Goal: Task Accomplishment & Management: Use online tool/utility

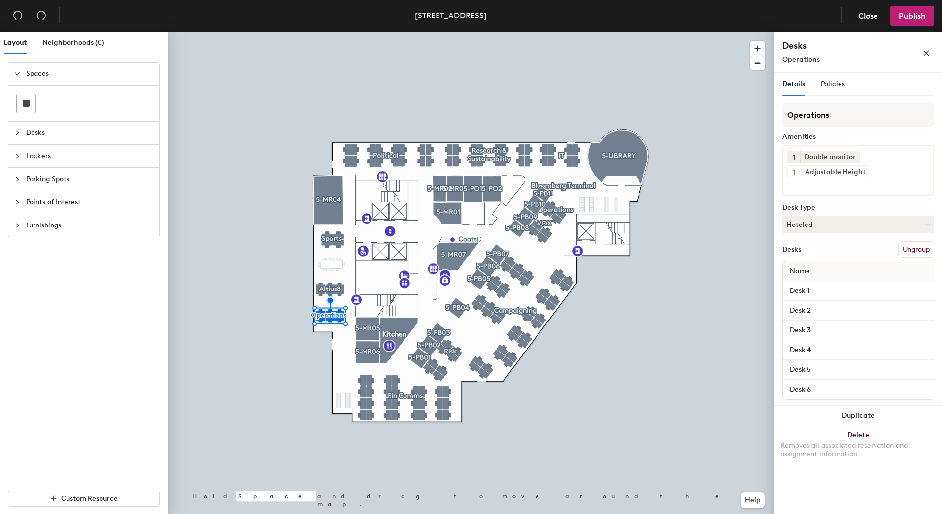
click at [831, 298] on div "Desk 1" at bounding box center [858, 291] width 151 height 20
click at [816, 288] on input "Desk 1" at bounding box center [858, 291] width 147 height 14
click at [849, 286] on input "Desk 1" at bounding box center [858, 291] width 147 height 14
click at [847, 302] on div "Desk 2" at bounding box center [858, 311] width 151 height 20
click at [843, 312] on input "Desk 2" at bounding box center [858, 311] width 147 height 14
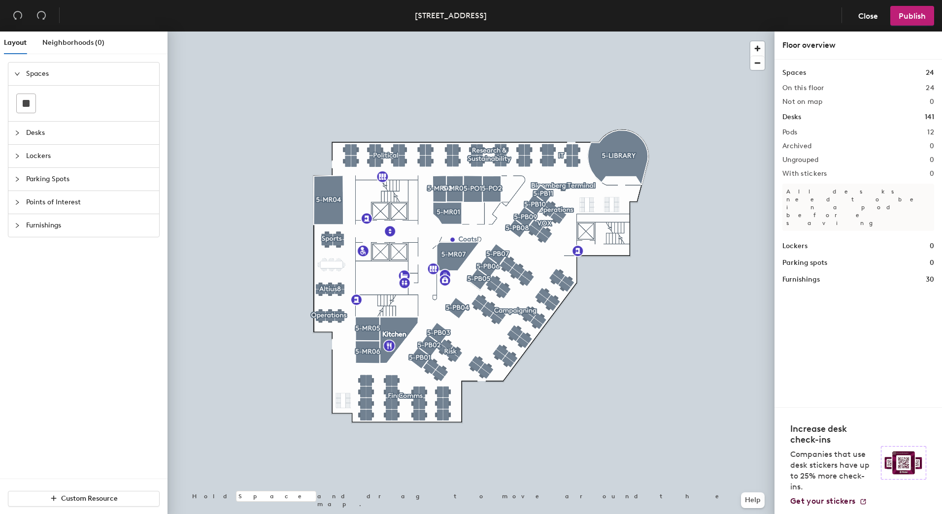
click at [14, 139] on div "Desks" at bounding box center [83, 133] width 151 height 23
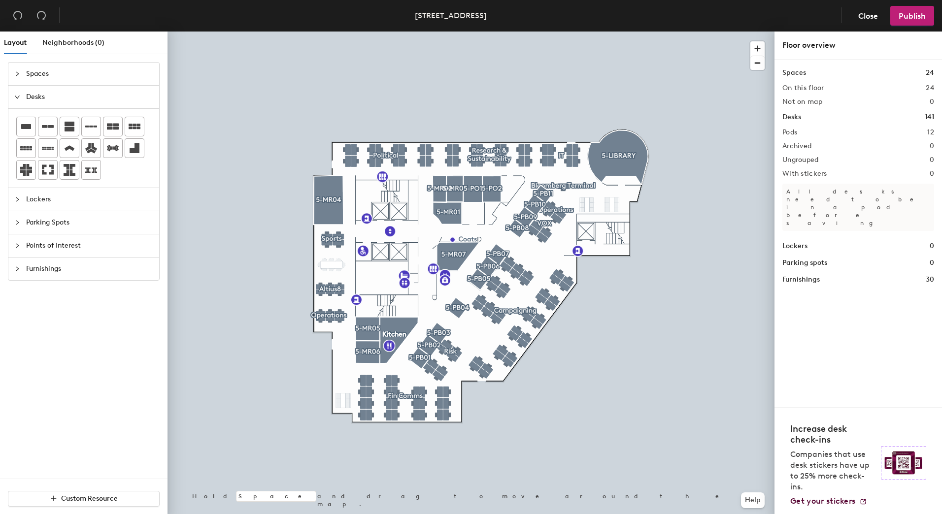
click at [15, 102] on div "Desks" at bounding box center [83, 97] width 151 height 23
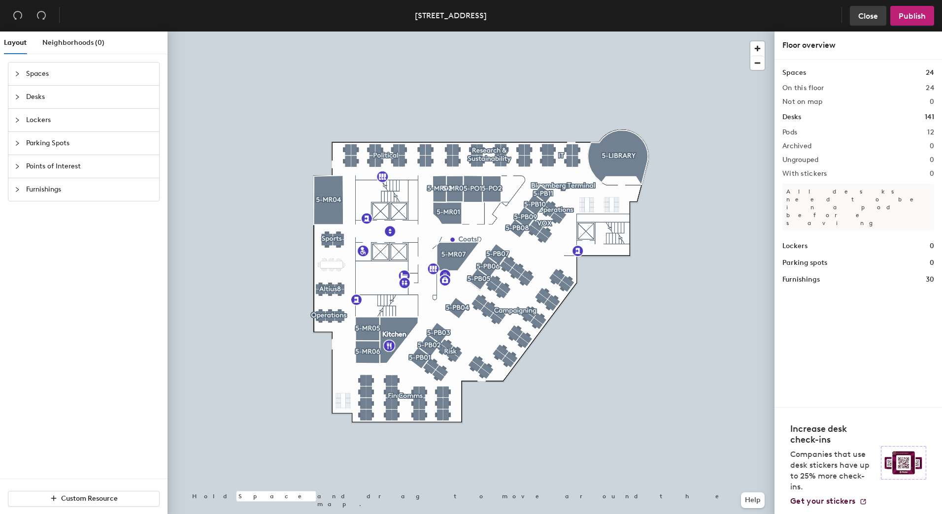
click at [868, 9] on button "Close" at bounding box center [868, 16] width 36 height 20
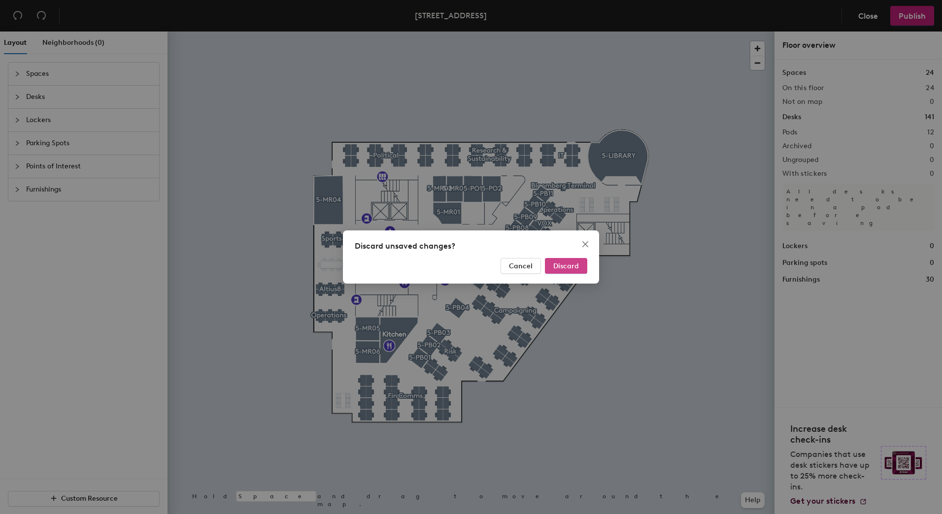
click at [570, 272] on button "Discard" at bounding box center [566, 266] width 42 height 16
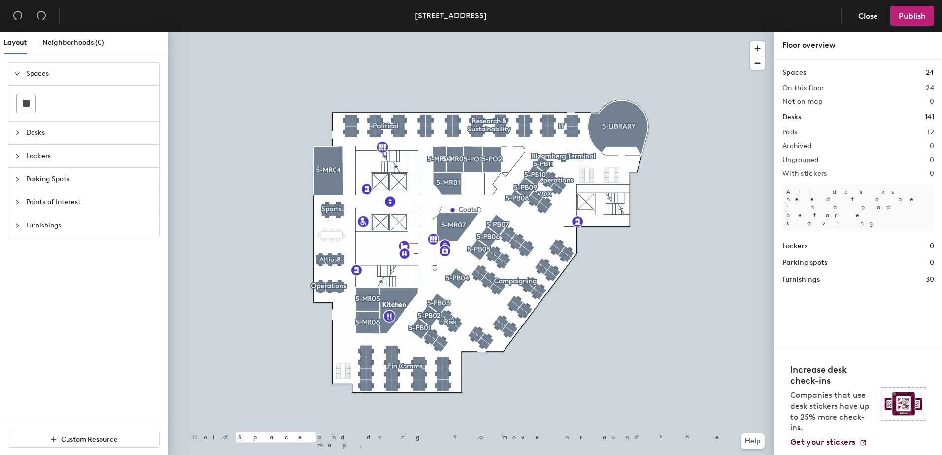
click at [17, 135] on icon "collapsed" at bounding box center [17, 133] width 6 height 6
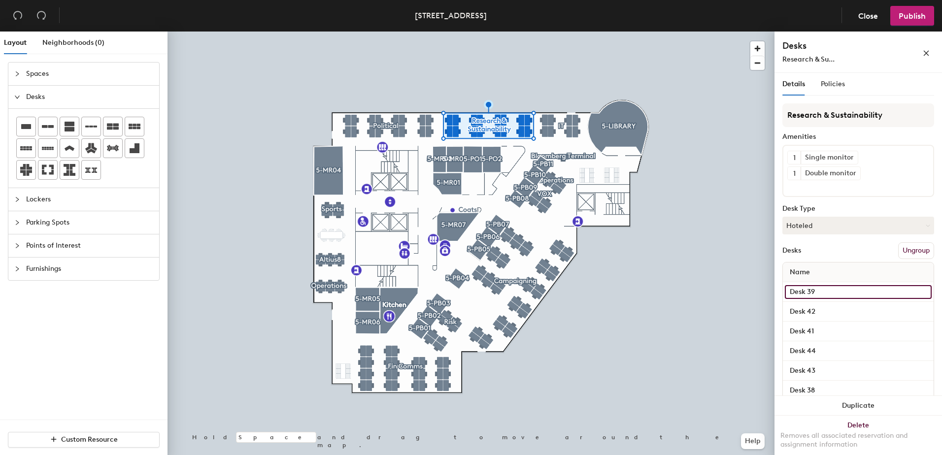
click at [839, 291] on input "Desk 39" at bounding box center [858, 292] width 147 height 14
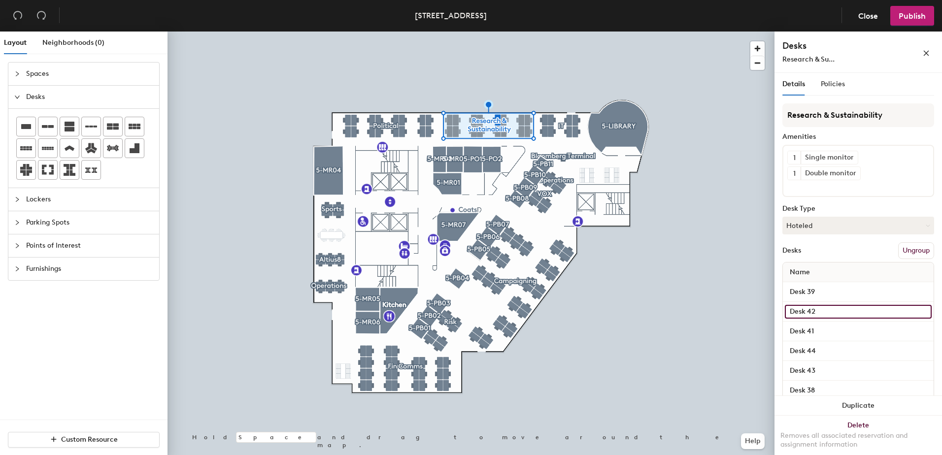
click at [851, 310] on input "Desk 42" at bounding box center [858, 312] width 147 height 14
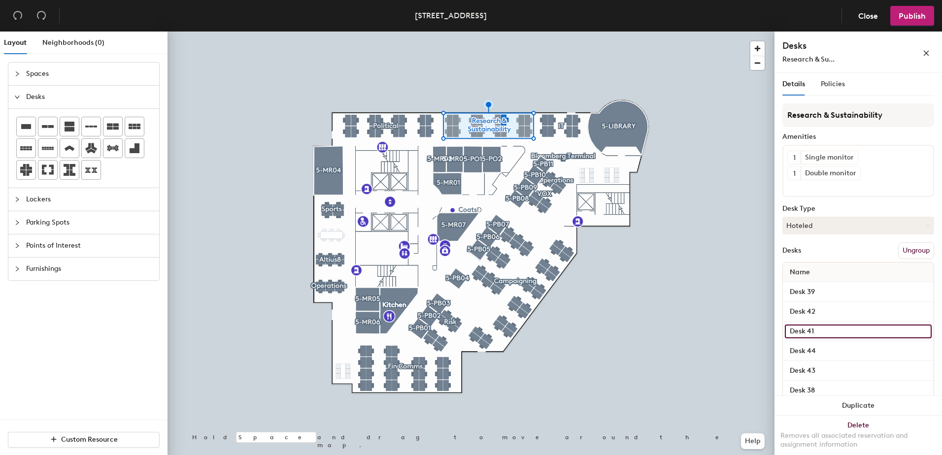
click at [851, 332] on input "Desk 41" at bounding box center [858, 332] width 147 height 14
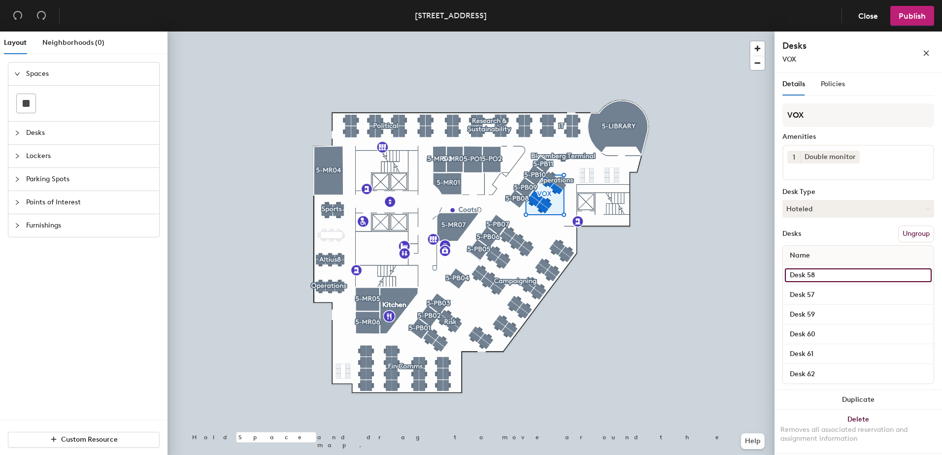
click at [849, 270] on input "Desk 58" at bounding box center [858, 275] width 147 height 14
type input "Desk 59"
click at [863, 14] on span "Close" at bounding box center [868, 15] width 20 height 9
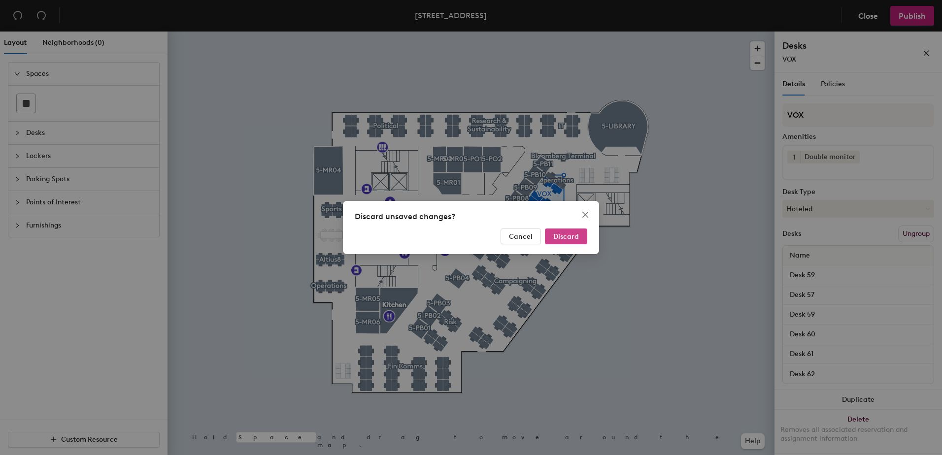
click at [567, 232] on span "Discard" at bounding box center [566, 236] width 26 height 8
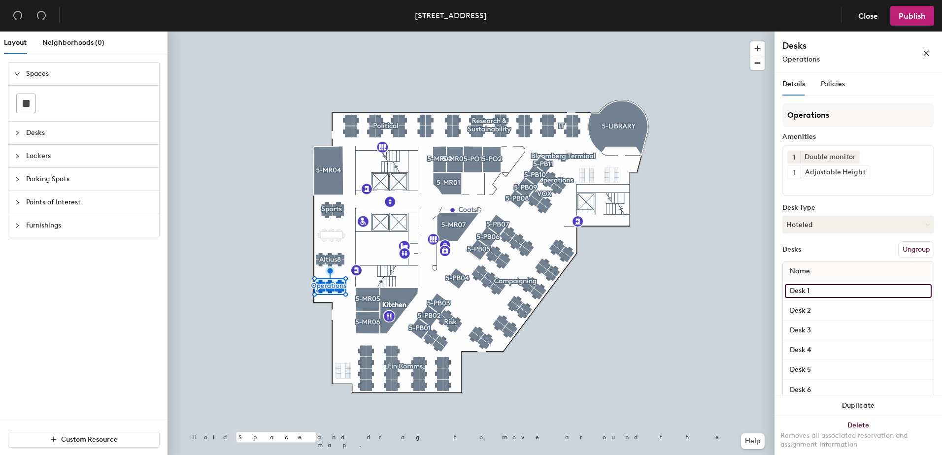
click at [849, 286] on input "Desk 1" at bounding box center [858, 291] width 147 height 14
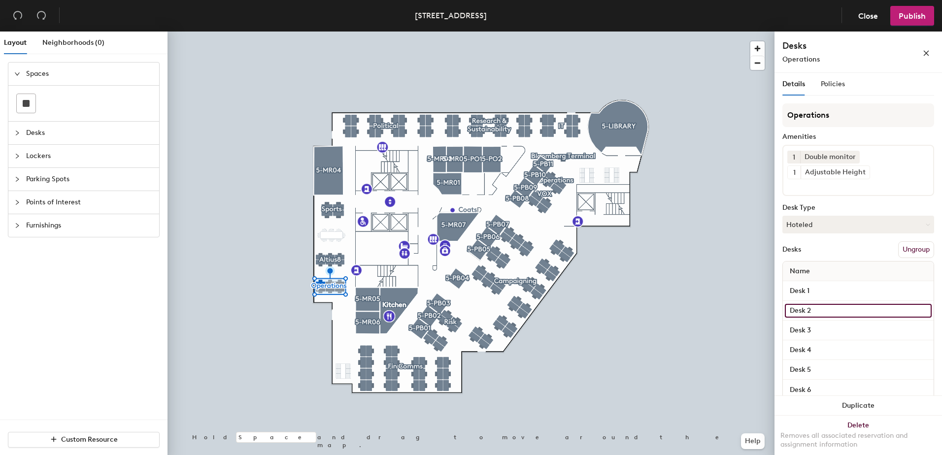
click at [848, 307] on input "Desk 2" at bounding box center [858, 311] width 147 height 14
click at [847, 326] on input "Desk 3" at bounding box center [858, 331] width 147 height 14
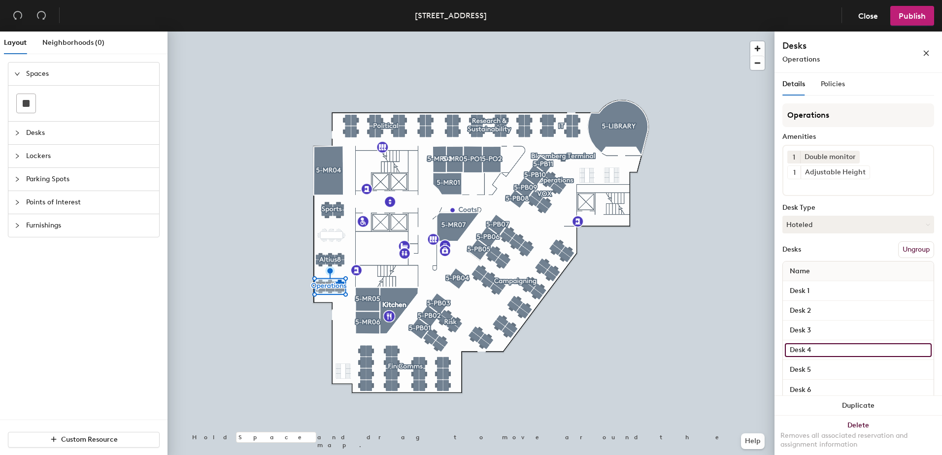
click at [843, 354] on input "Desk 4" at bounding box center [858, 350] width 147 height 14
click at [839, 367] on input "Desk 5" at bounding box center [858, 370] width 147 height 14
click at [837, 386] on input "Desk 6" at bounding box center [858, 390] width 147 height 14
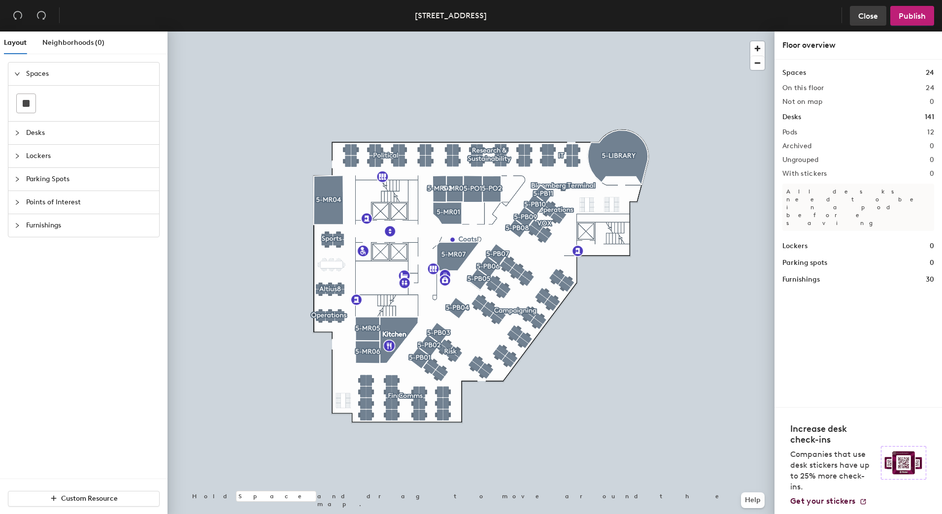
click at [869, 20] on span "Close" at bounding box center [868, 15] width 20 height 9
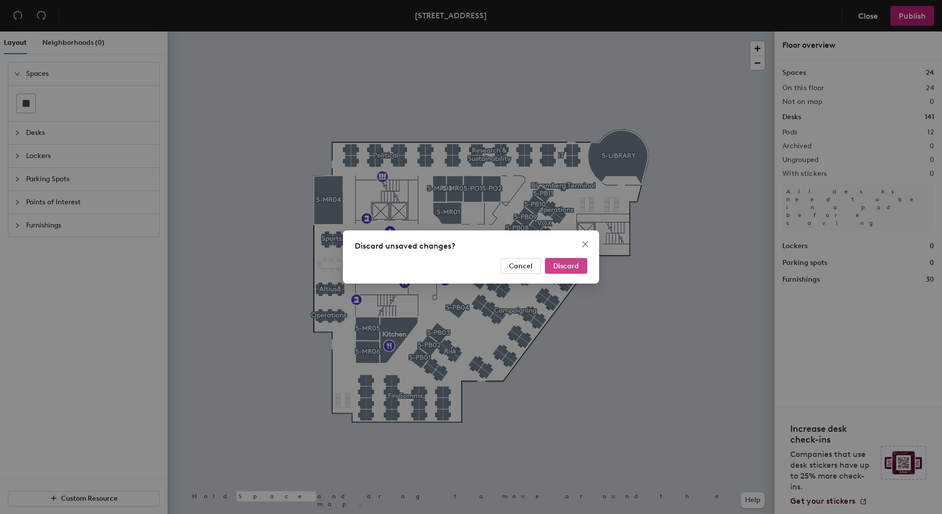
click at [570, 270] on button "Discard" at bounding box center [566, 266] width 42 height 16
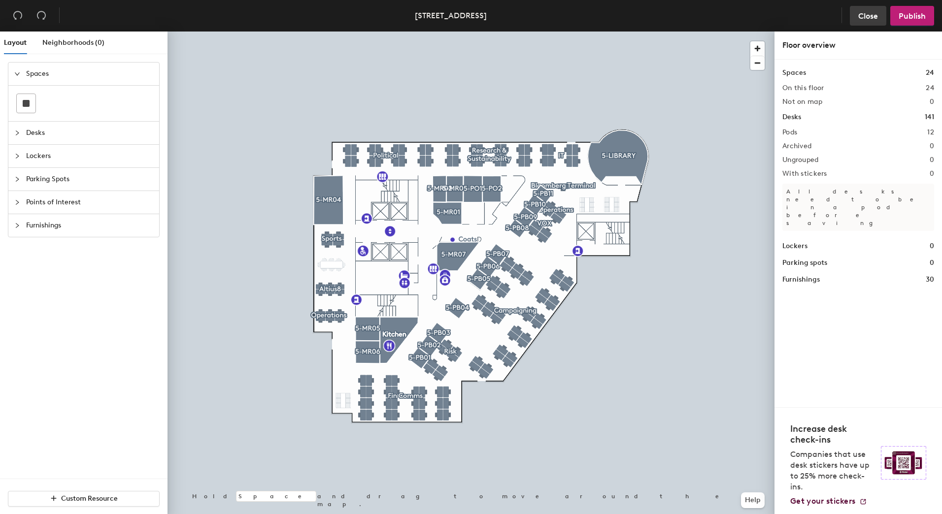
click at [865, 12] on span "Close" at bounding box center [868, 15] width 20 height 9
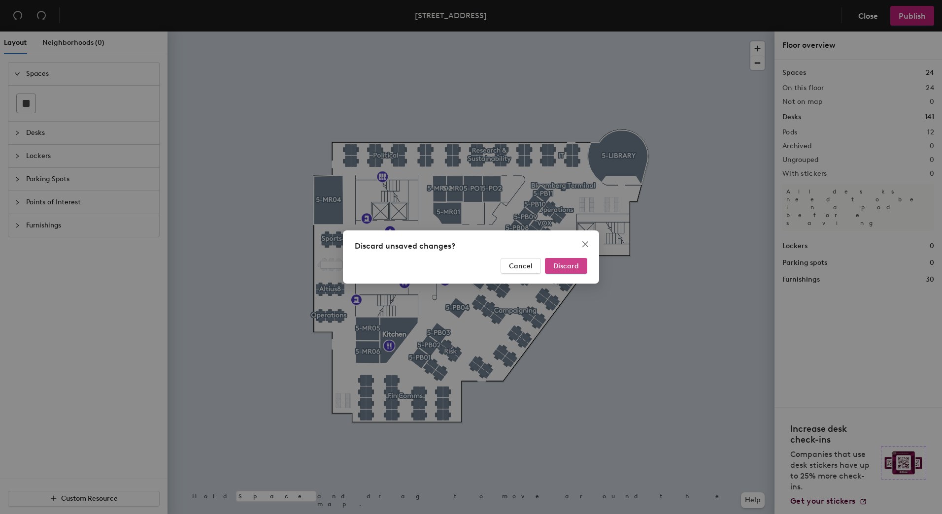
click at [576, 262] on span "Discard" at bounding box center [566, 266] width 26 height 8
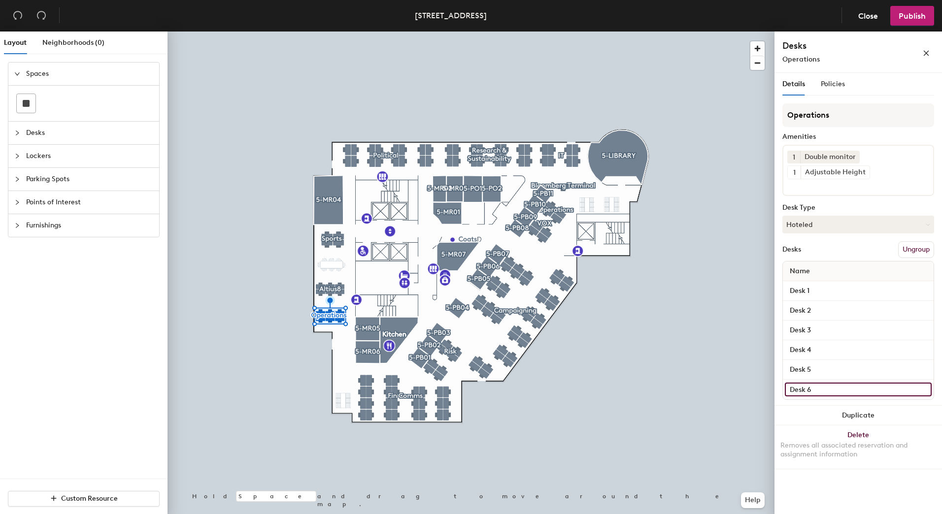
click at [809, 388] on input "Desk 6" at bounding box center [858, 390] width 147 height 14
type input "Desk 1"
click at [915, 14] on span "Publish" at bounding box center [911, 15] width 27 height 9
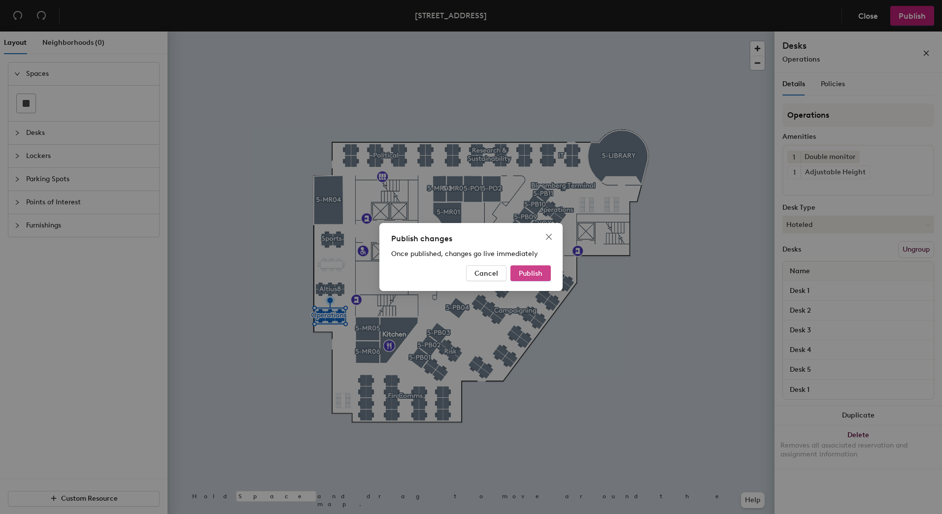
click at [539, 272] on span "Publish" at bounding box center [531, 273] width 24 height 8
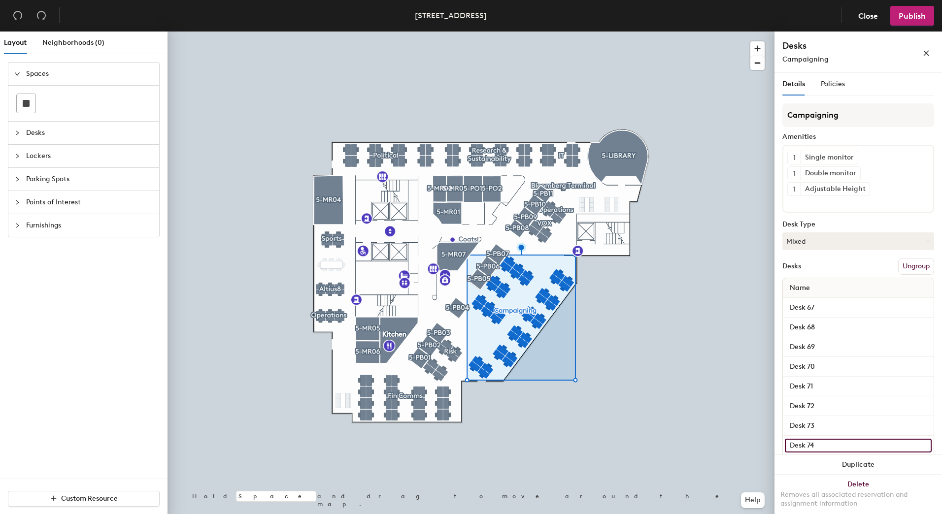
click at [823, 445] on input "Desk 74" at bounding box center [858, 446] width 147 height 14
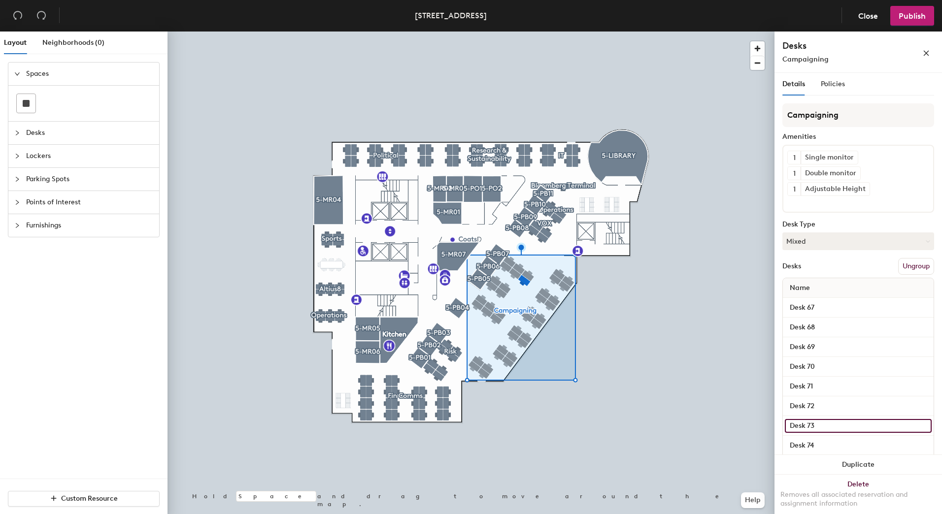
click at [830, 430] on input "Desk 73" at bounding box center [858, 426] width 147 height 14
click at [829, 391] on input "Desk 71" at bounding box center [858, 387] width 147 height 14
